Goal: Transaction & Acquisition: Purchase product/service

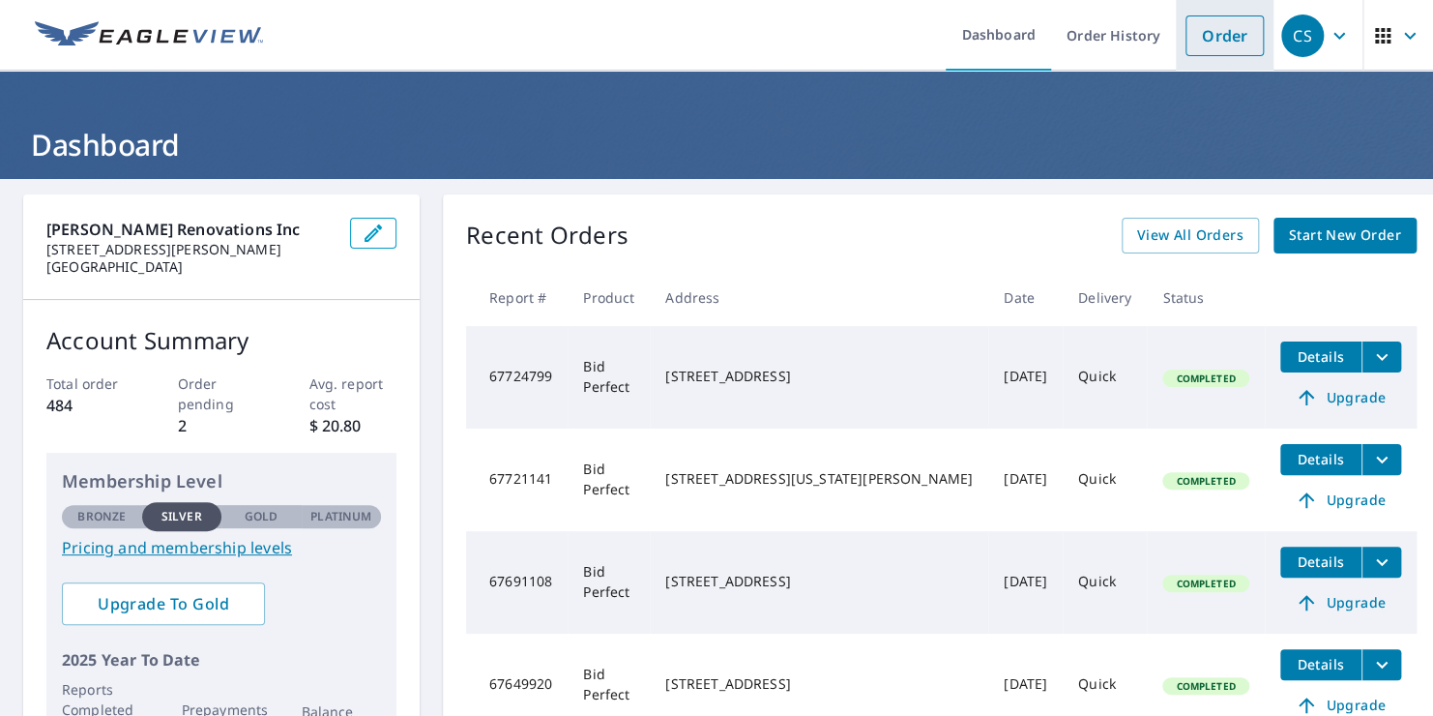
click at [1200, 25] on link "Order" at bounding box center [1225, 35] width 78 height 41
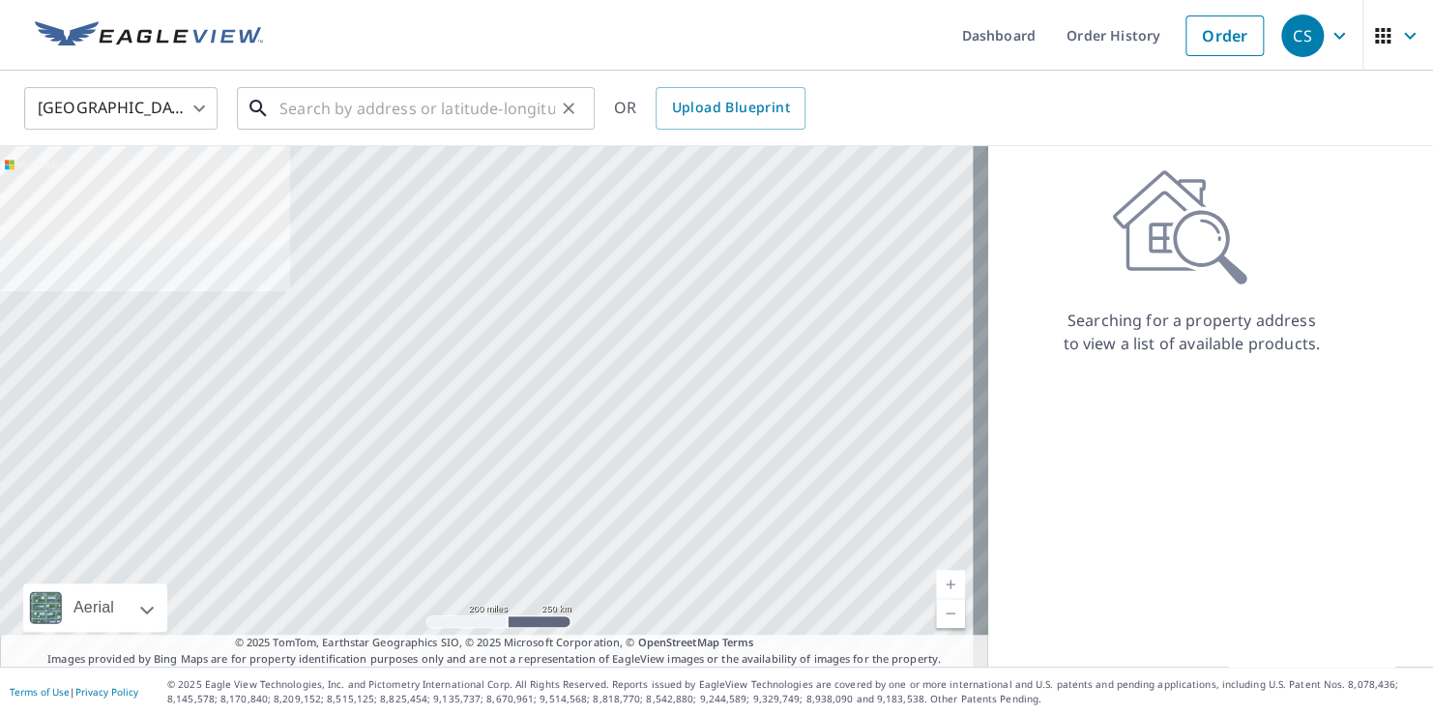
click at [307, 108] on input "text" at bounding box center [418, 108] width 276 height 54
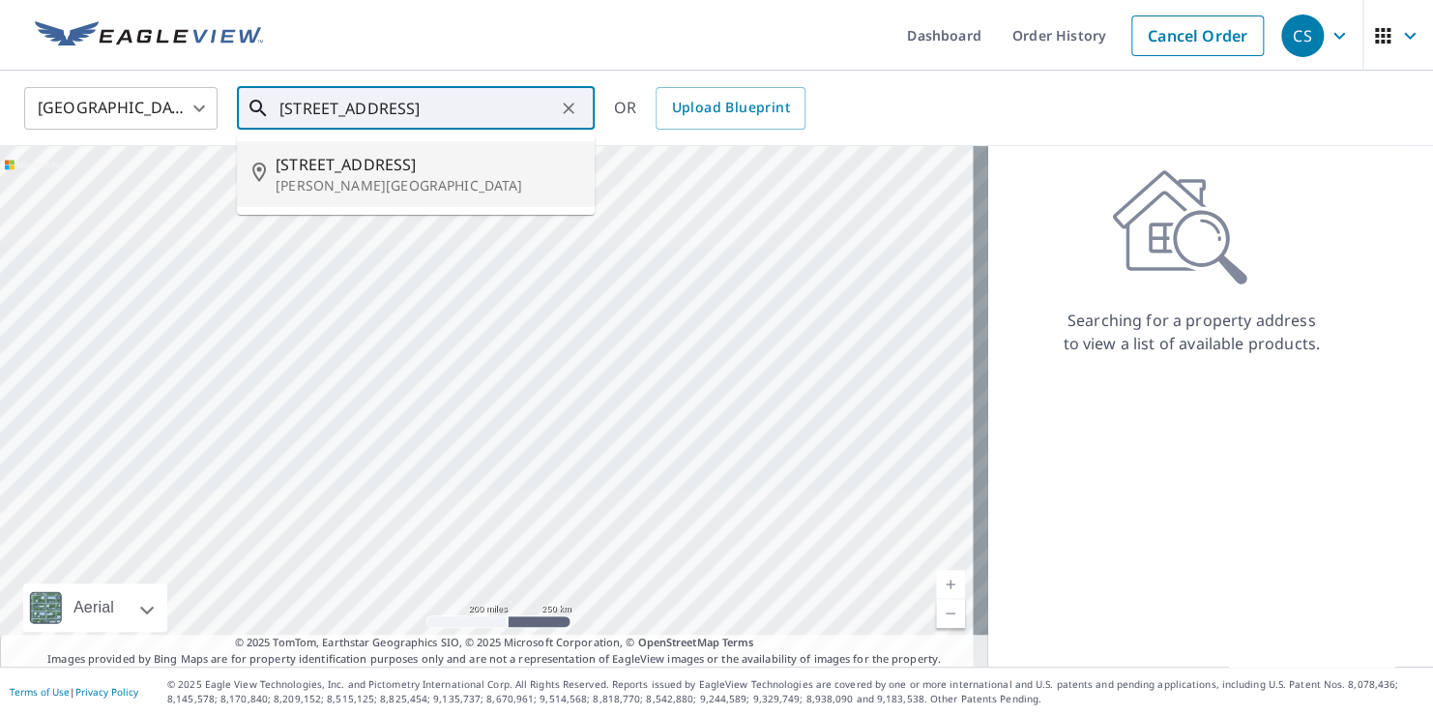
click at [320, 162] on span "[STREET_ADDRESS]" at bounding box center [428, 164] width 304 height 23
type input "[STREET_ADDRESS][PERSON_NAME]"
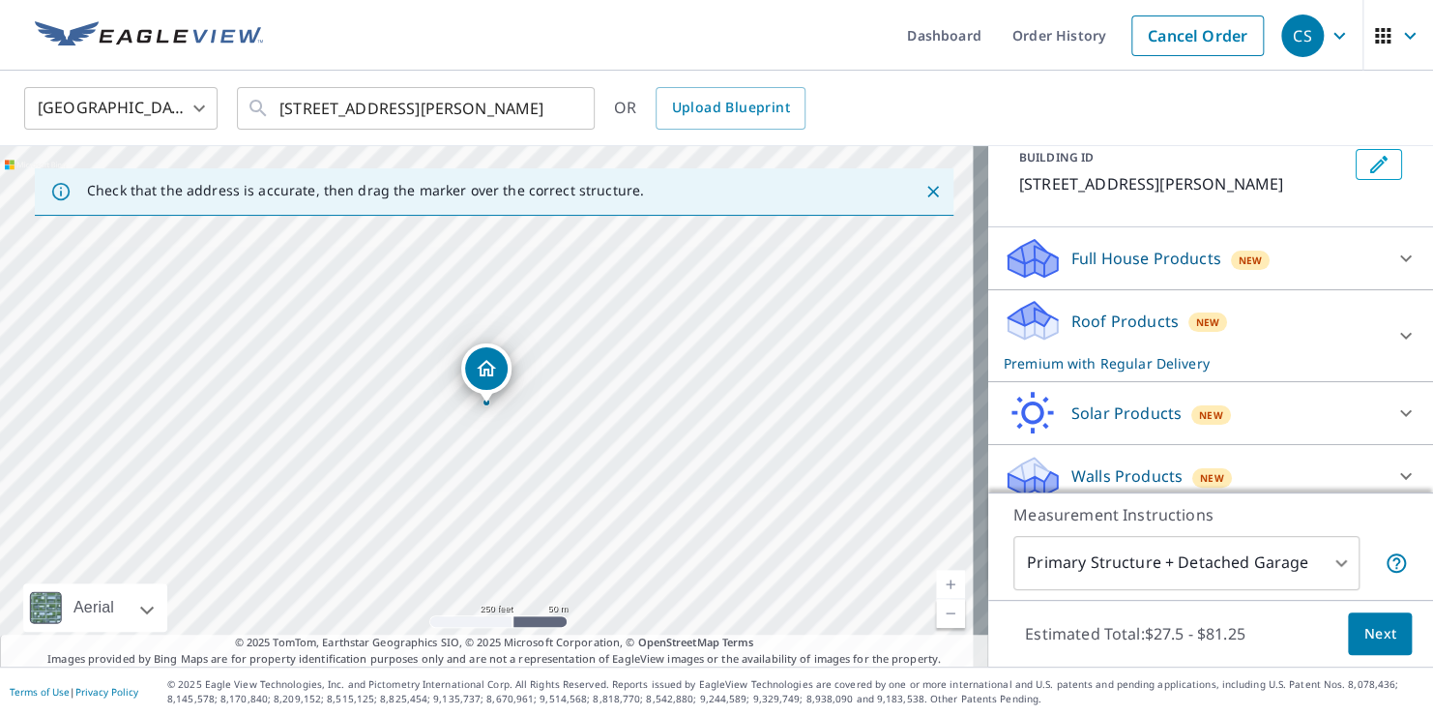
scroll to position [133, 0]
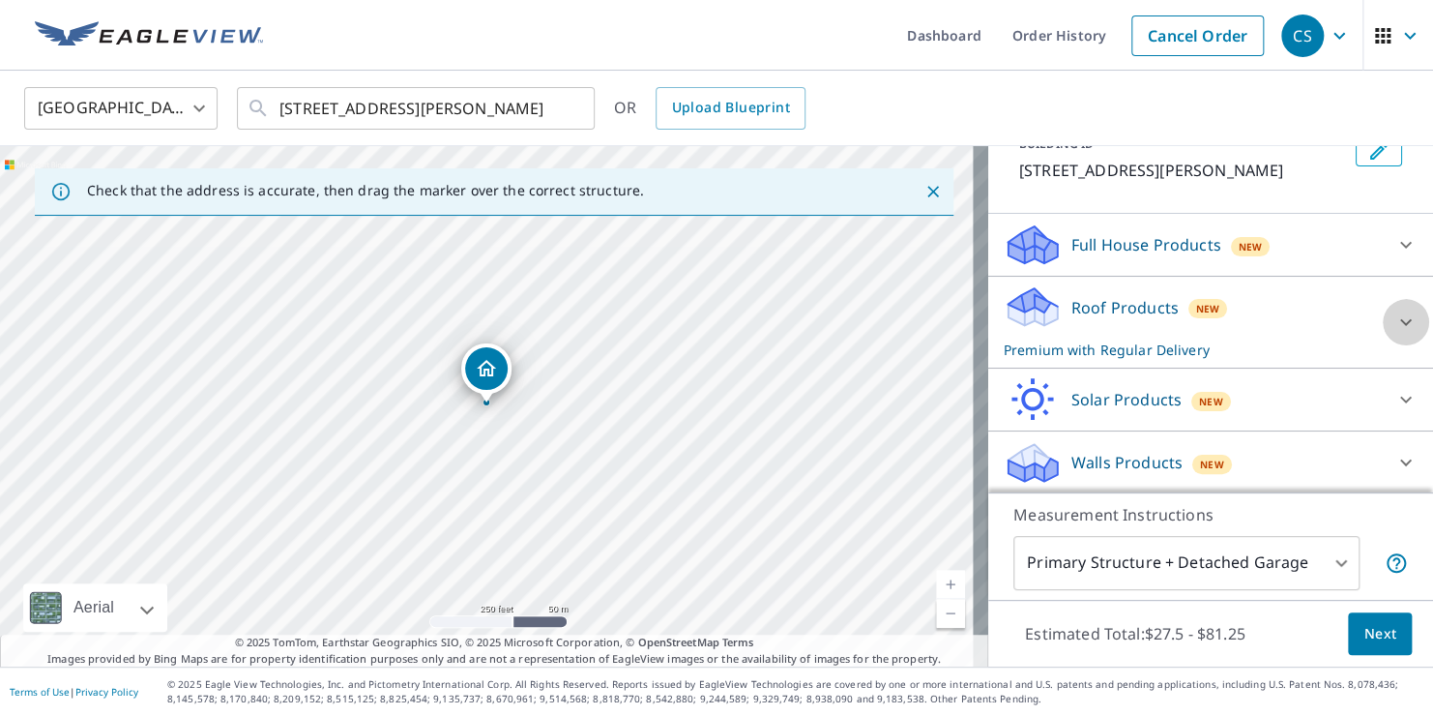
click at [1395, 313] on icon at bounding box center [1406, 321] width 23 height 23
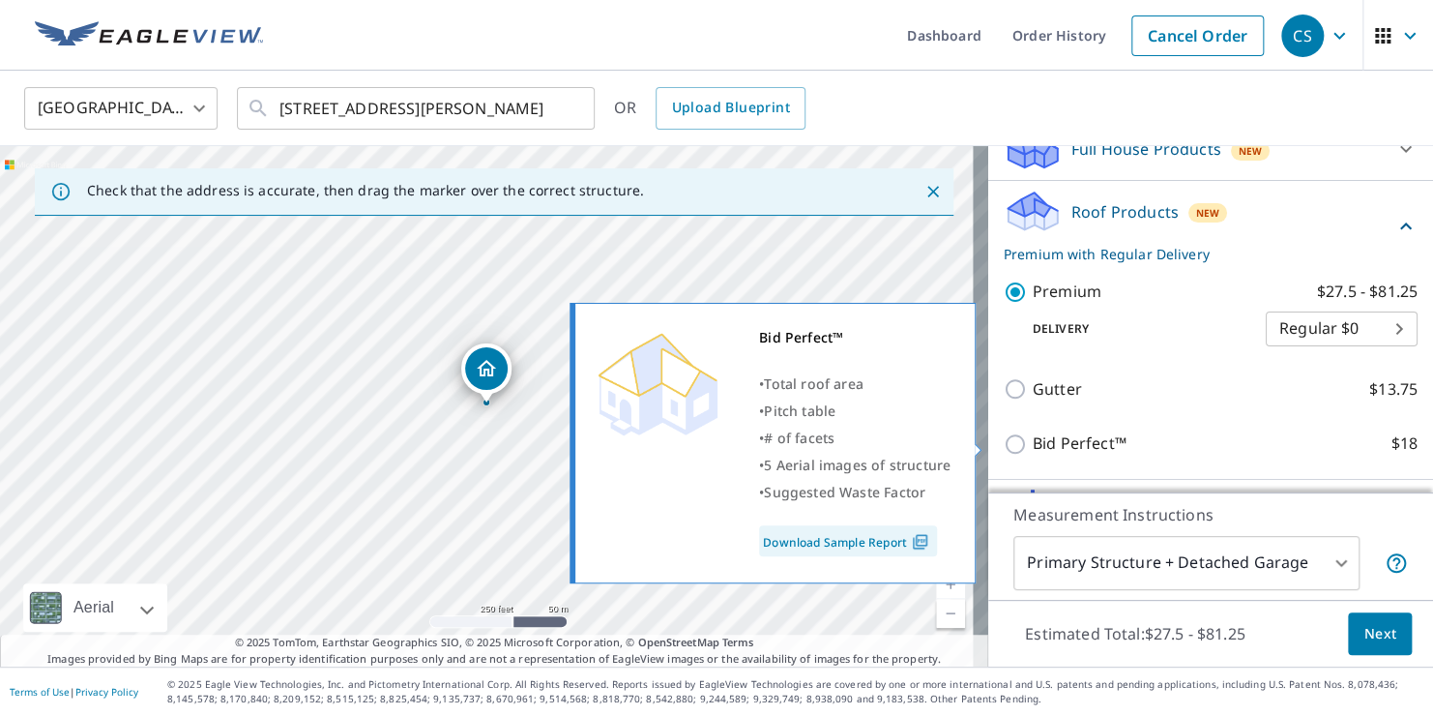
scroll to position [228, 0]
click at [1004, 442] on input "Bid Perfect™ $18" at bounding box center [1018, 443] width 29 height 23
checkbox input "true"
checkbox input "false"
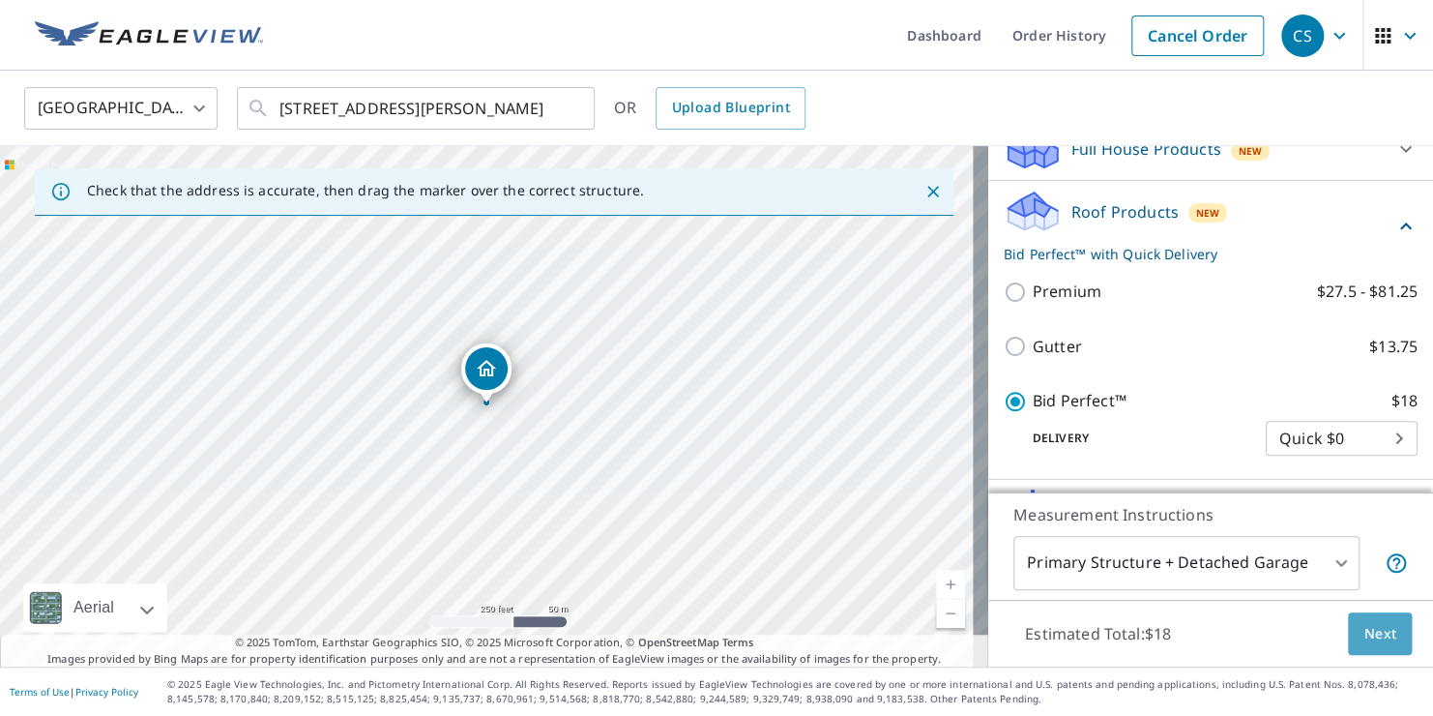
click at [1364, 628] on span "Next" at bounding box center [1380, 634] width 33 height 24
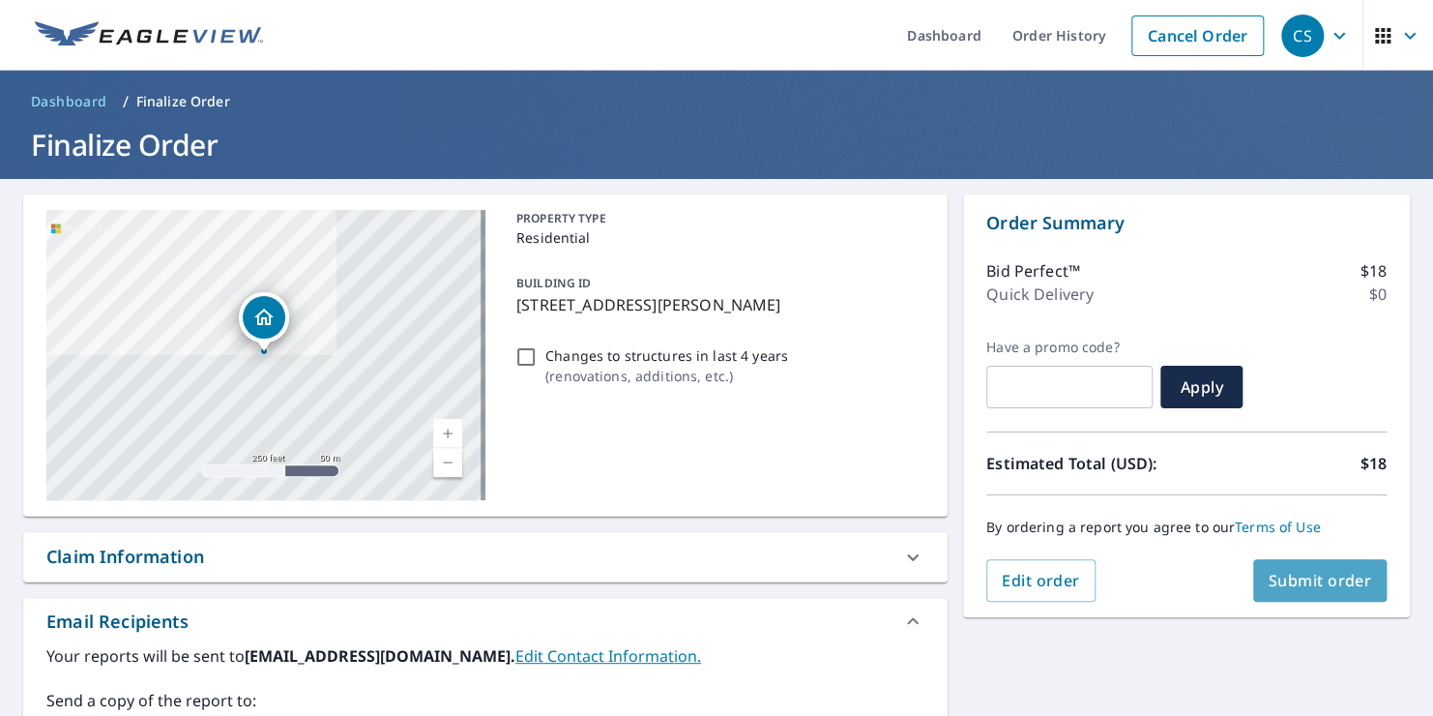
click at [1296, 576] on span "Submit order" at bounding box center [1320, 580] width 103 height 21
checkbox input "true"
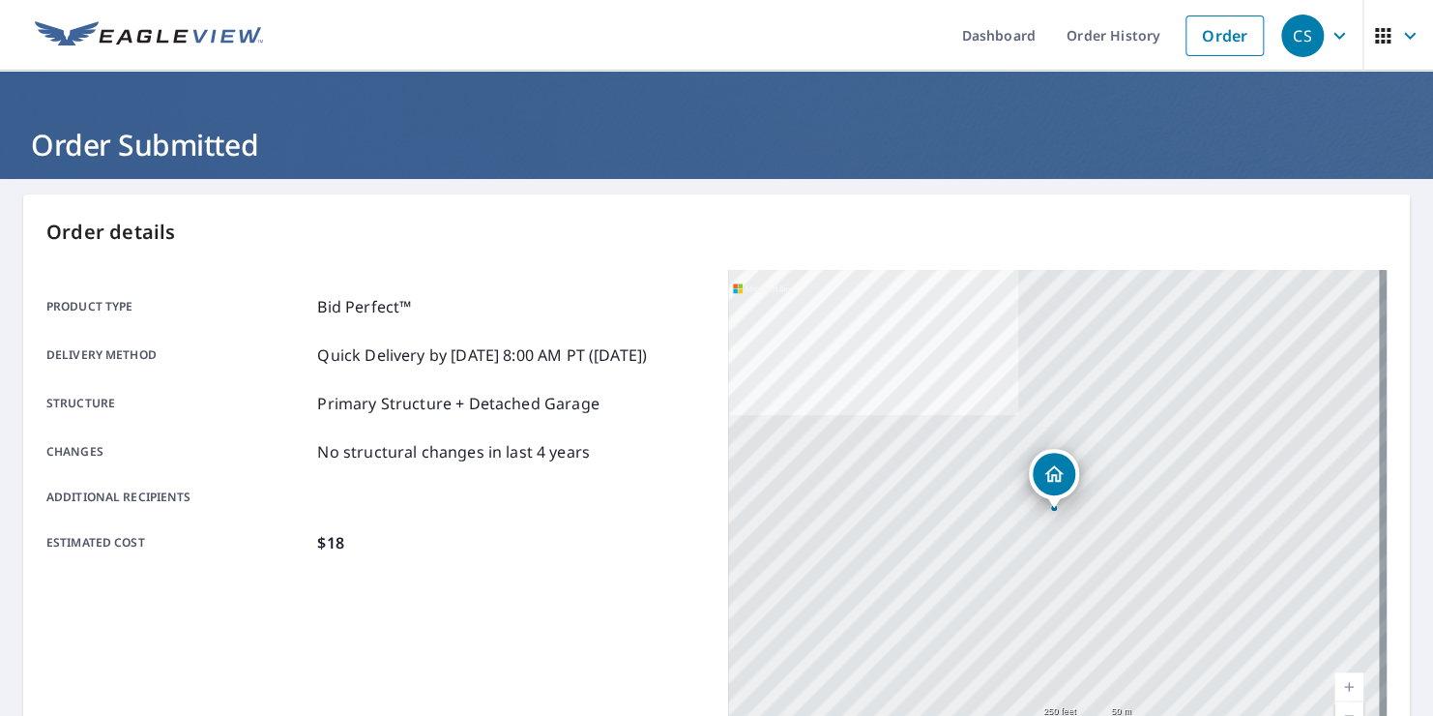
click at [1285, 27] on div "CS" at bounding box center [1303, 36] width 43 height 43
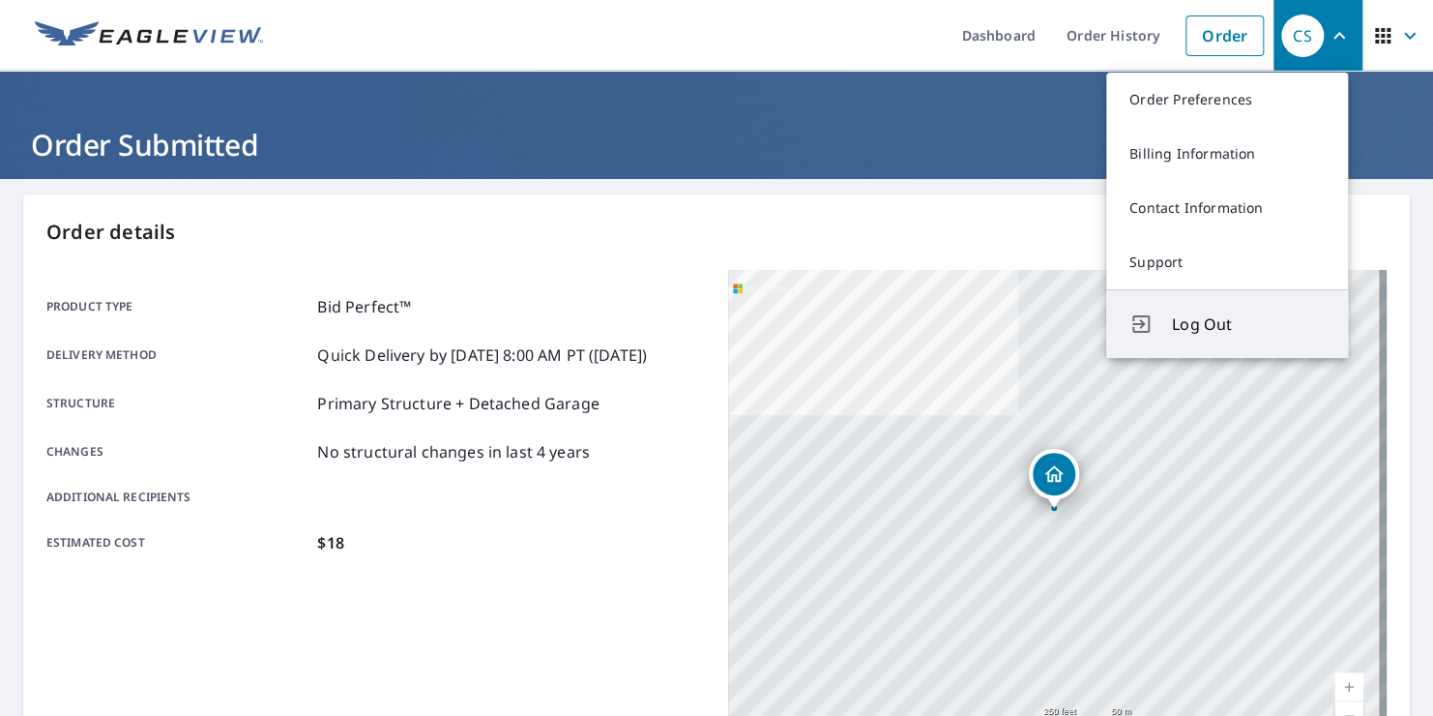
click at [1193, 316] on span "Log Out" at bounding box center [1248, 323] width 153 height 23
